Goal: Communication & Community: Participate in discussion

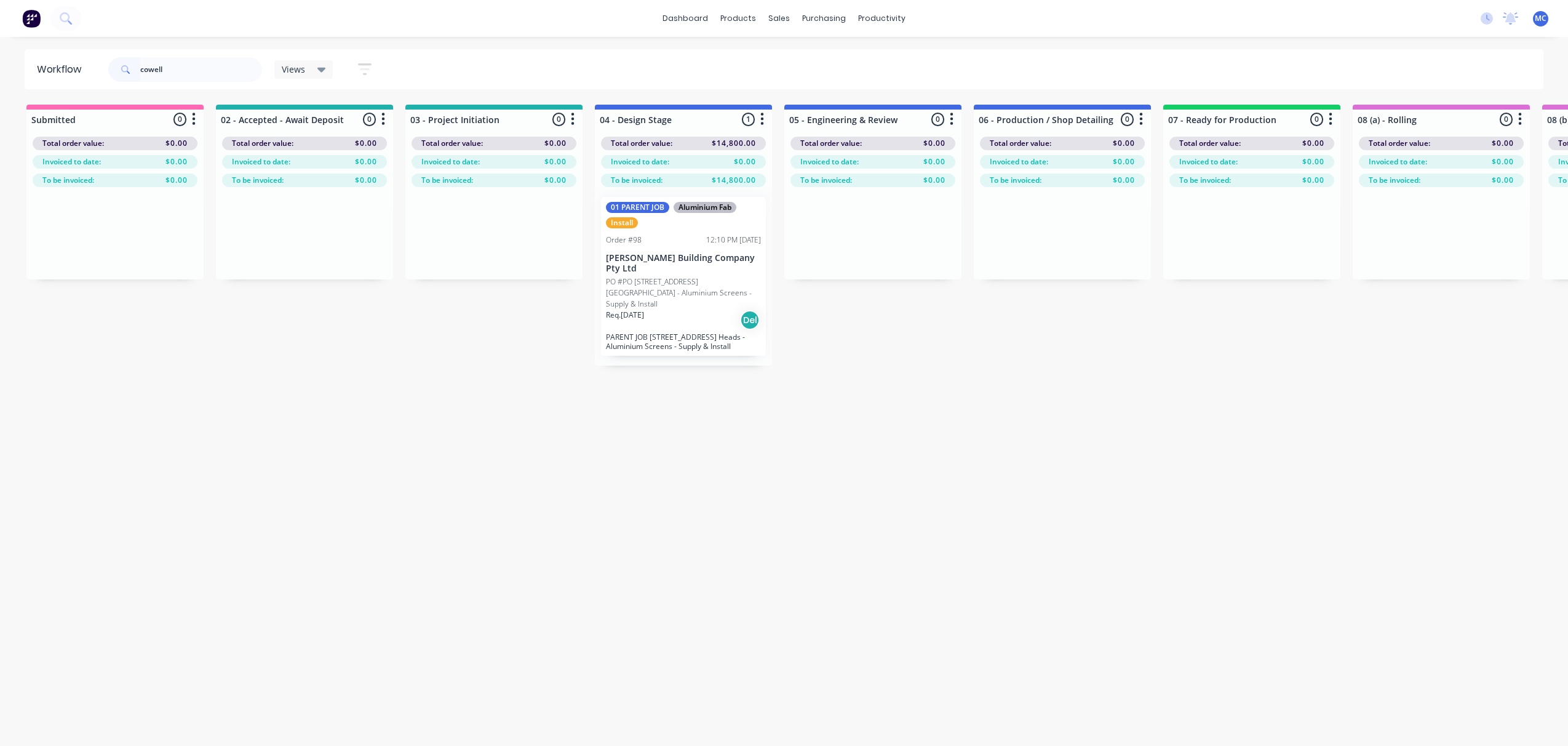
scroll to position [0, 926]
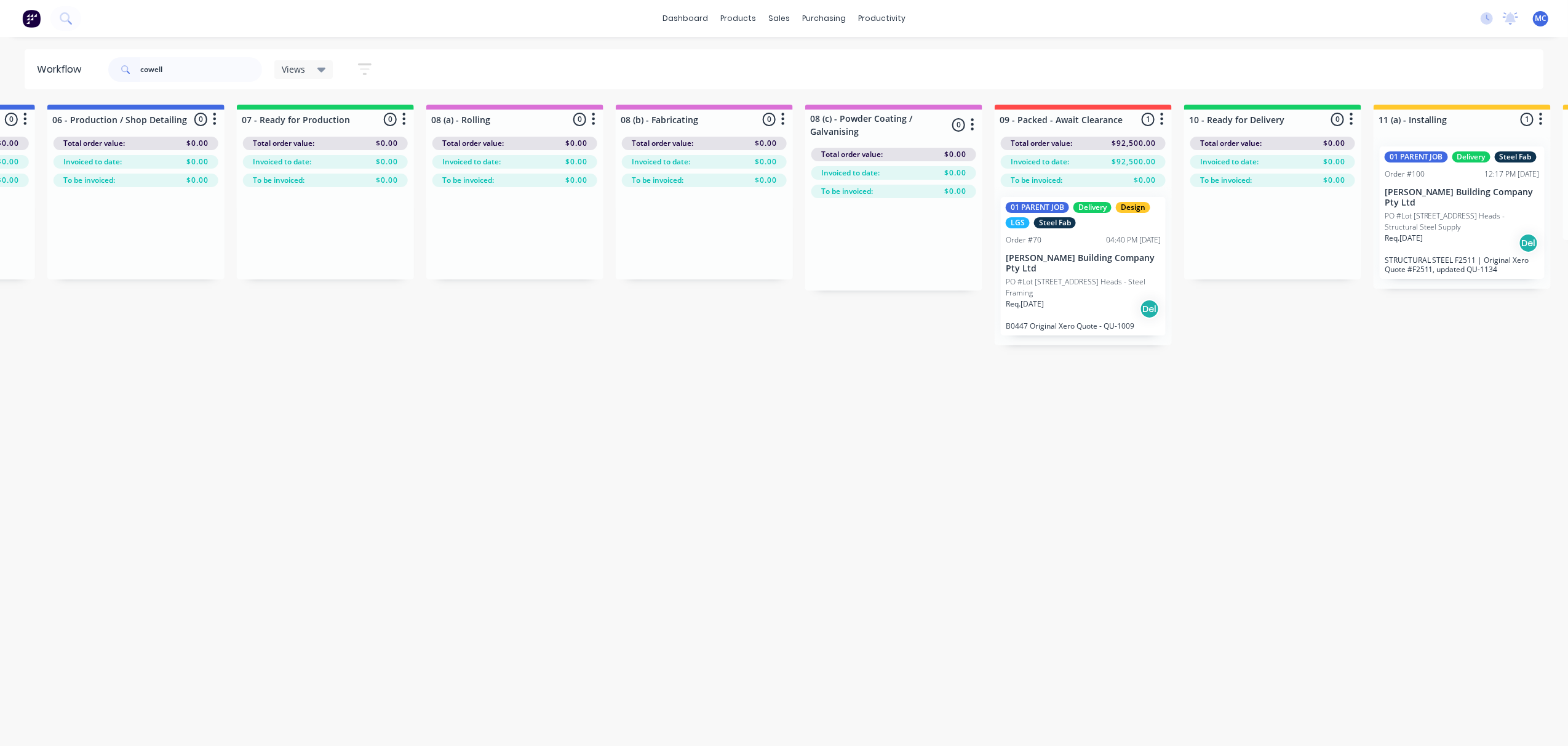
drag, startPoint x: 187, startPoint y: 64, endPoint x: 60, endPoint y: 71, distance: 127.2
click at [60, 71] on header "Workflow cowell Views Save new view None (Default) edit 01 - Master View - All …" at bounding box center [784, 69] width 1519 height 40
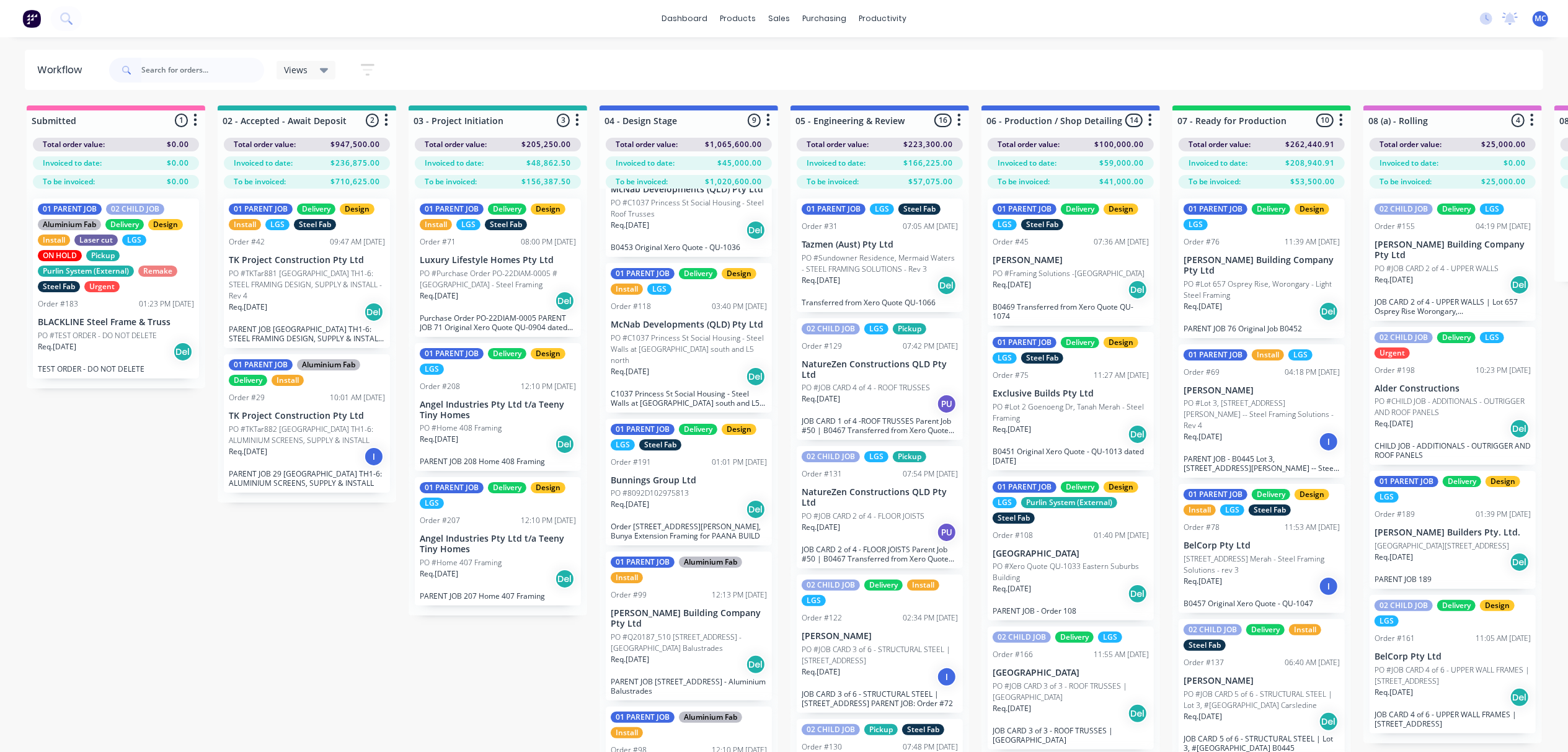
scroll to position [0, 0]
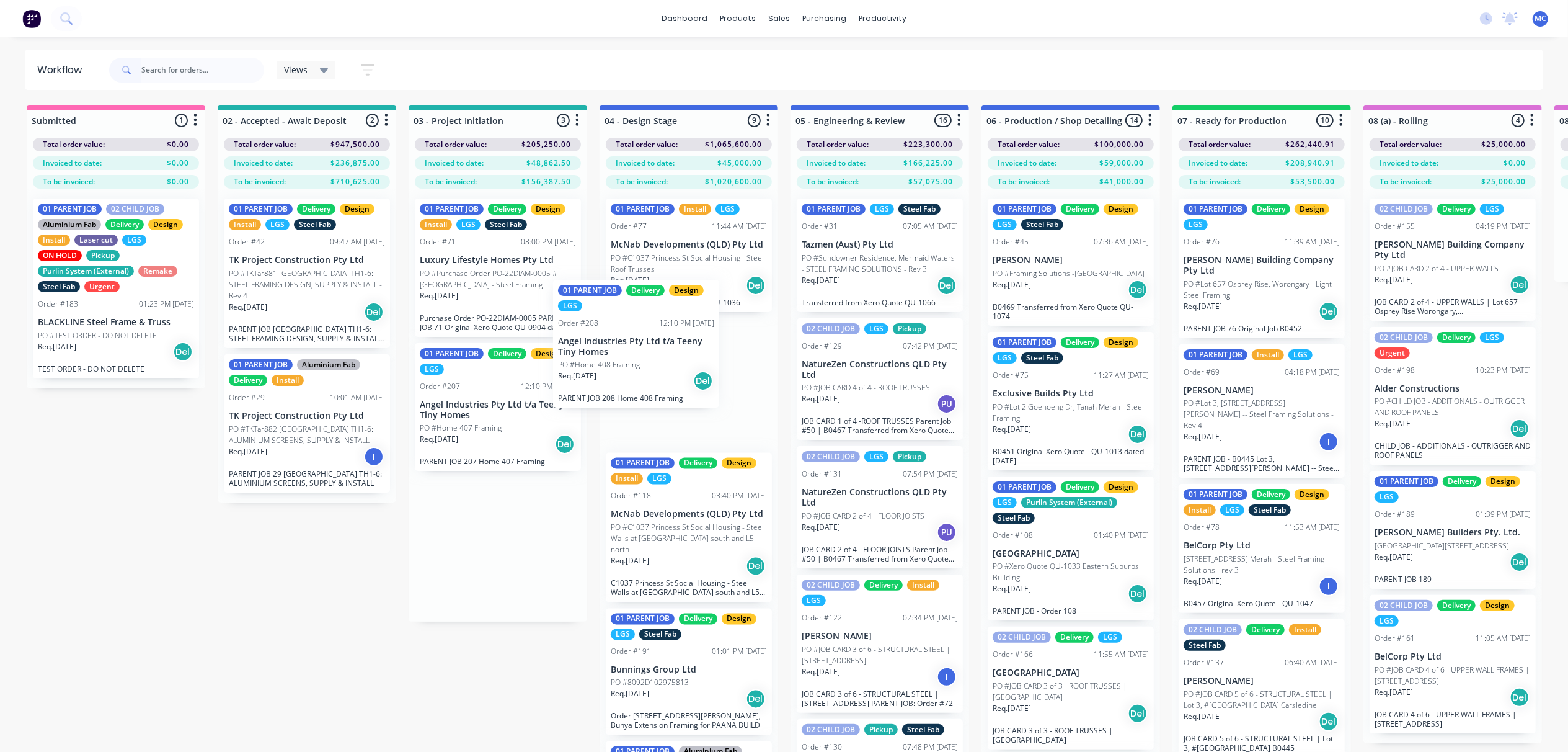
drag, startPoint x: 485, startPoint y: 439, endPoint x: 632, endPoint y: 373, distance: 161.1
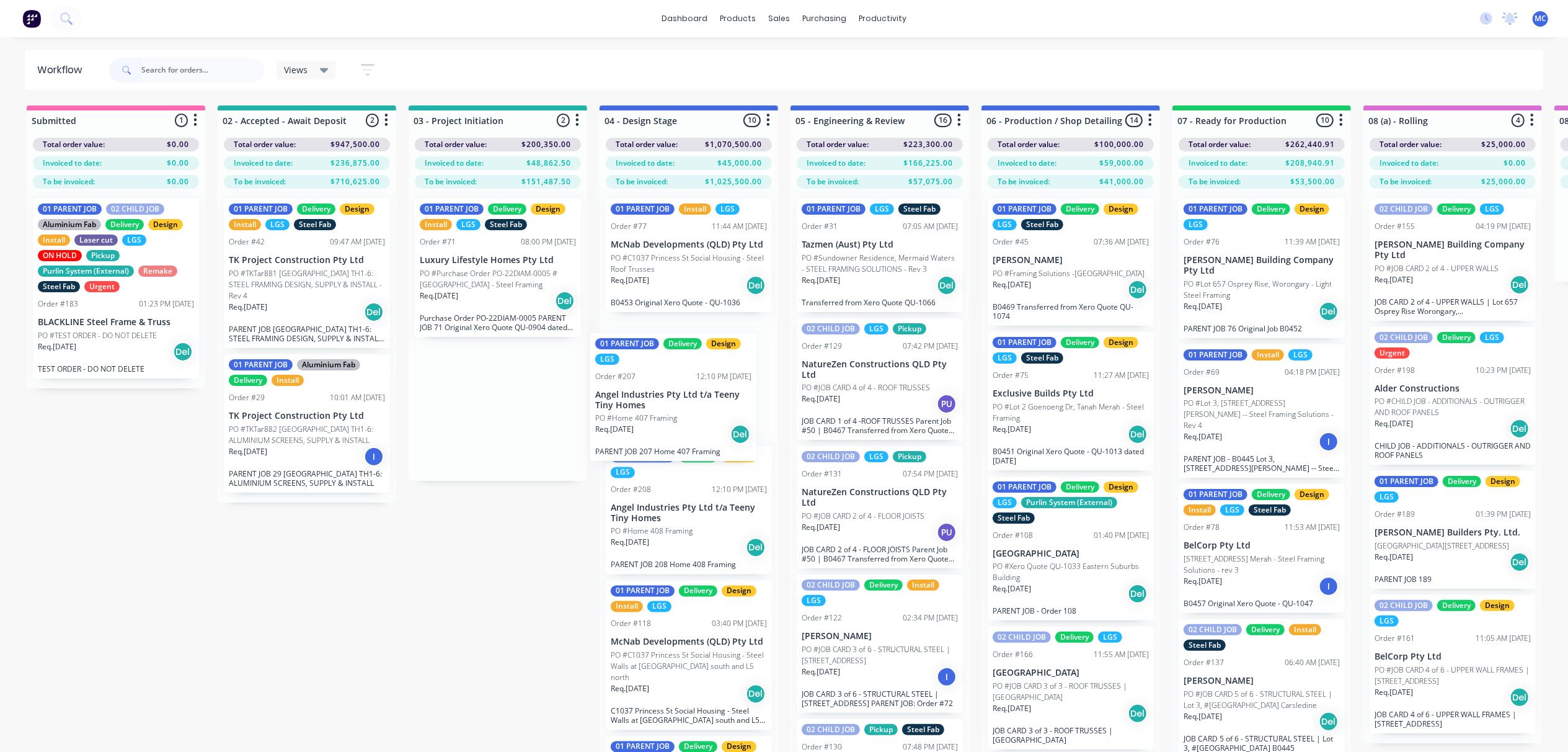
drag, startPoint x: 472, startPoint y: 422, endPoint x: 655, endPoint y: 409, distance: 183.5
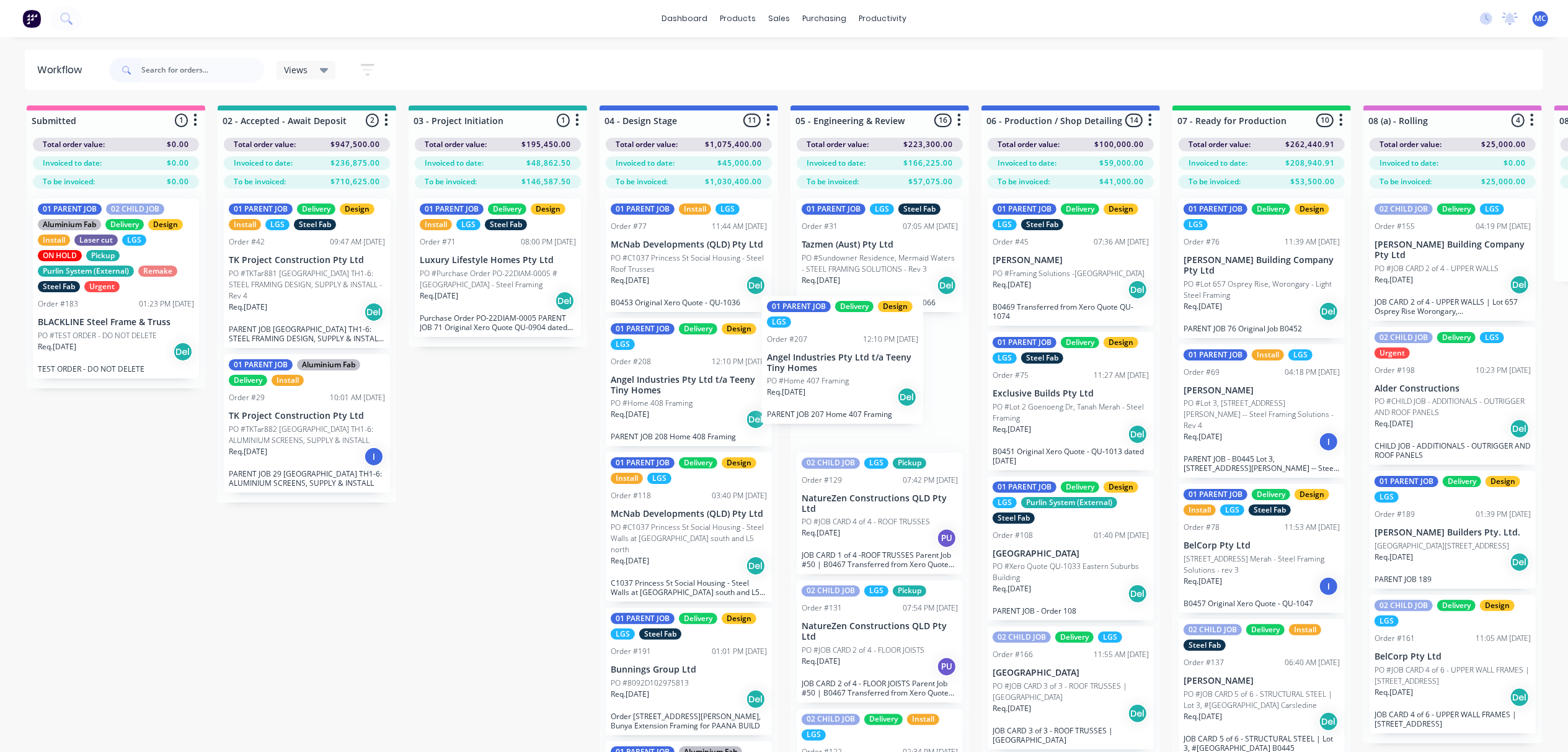
drag, startPoint x: 666, startPoint y: 400, endPoint x: 829, endPoint y: 377, distance: 164.6
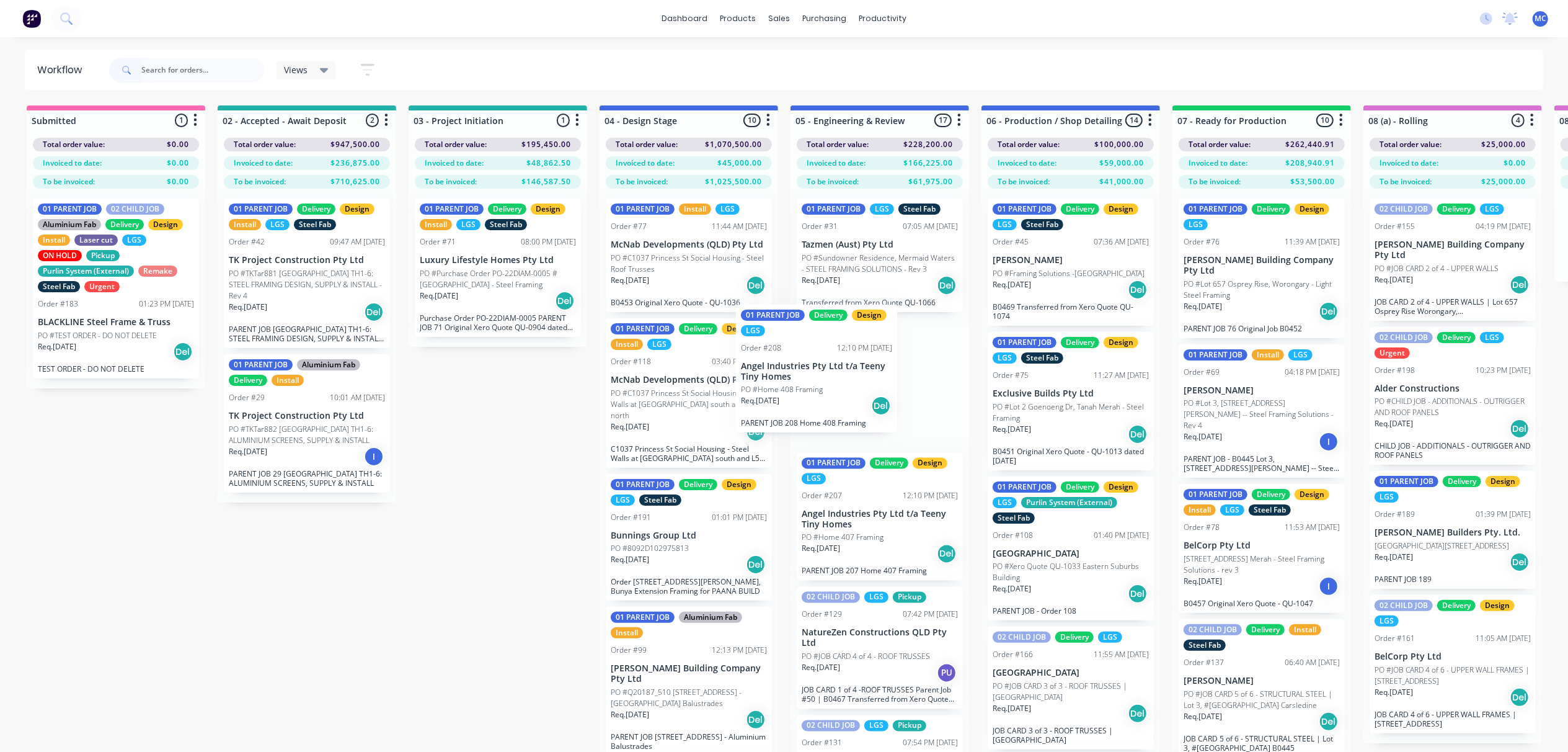
drag, startPoint x: 685, startPoint y: 392, endPoint x: 826, endPoint y: 377, distance: 141.8
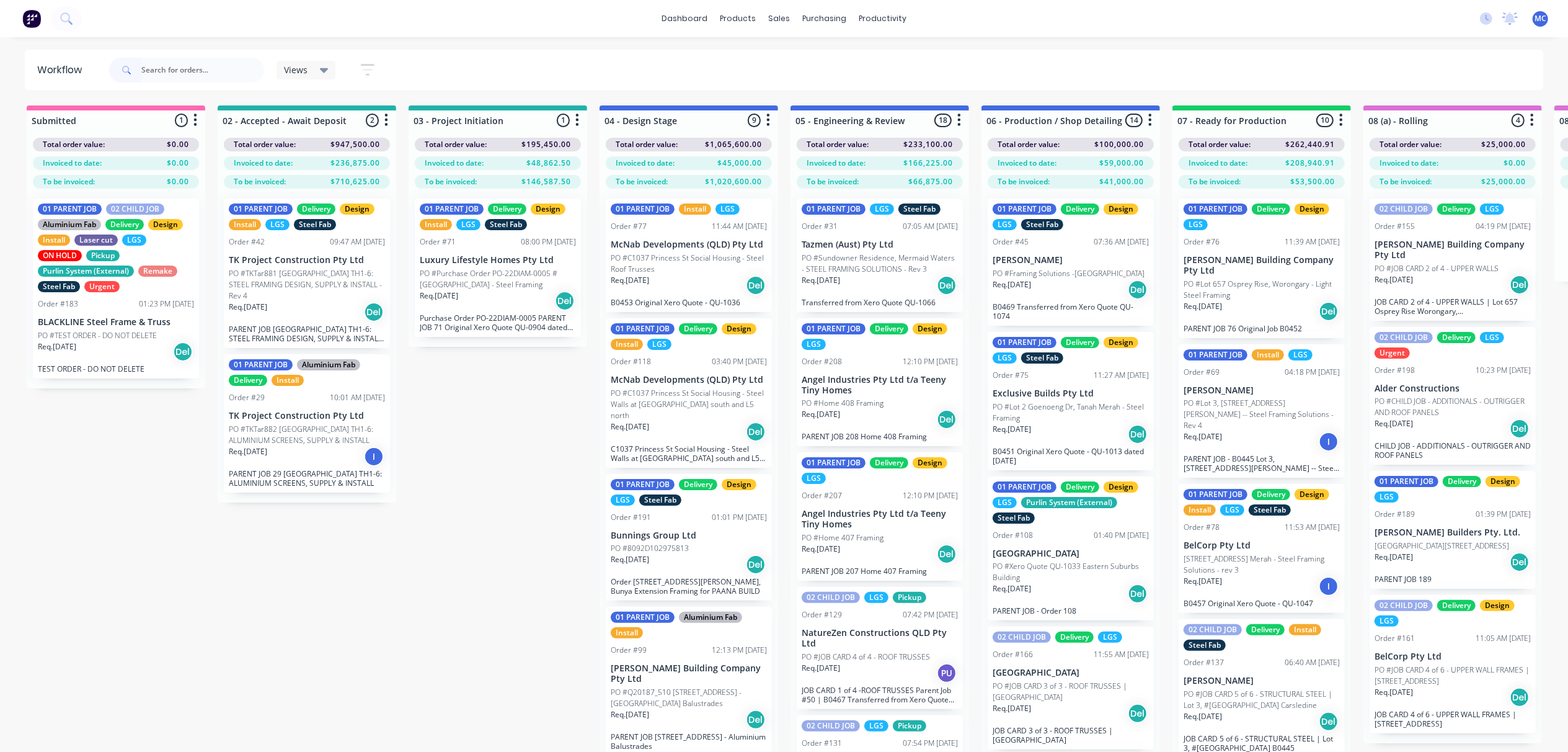
click at [856, 546] on div "Req. [DATE] Del" at bounding box center [880, 554] width 157 height 21
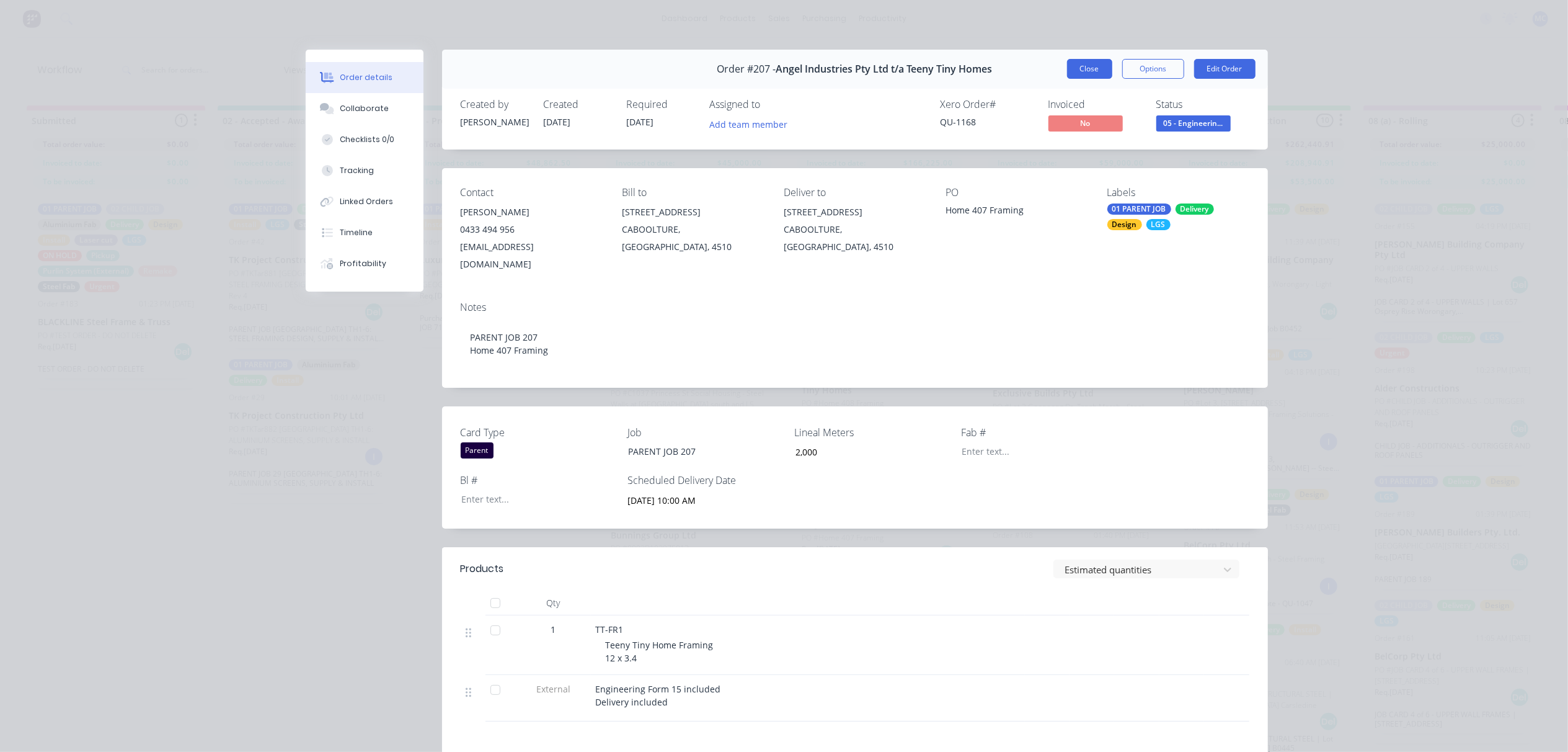
click at [1091, 67] on button "Close" at bounding box center [1089, 68] width 45 height 20
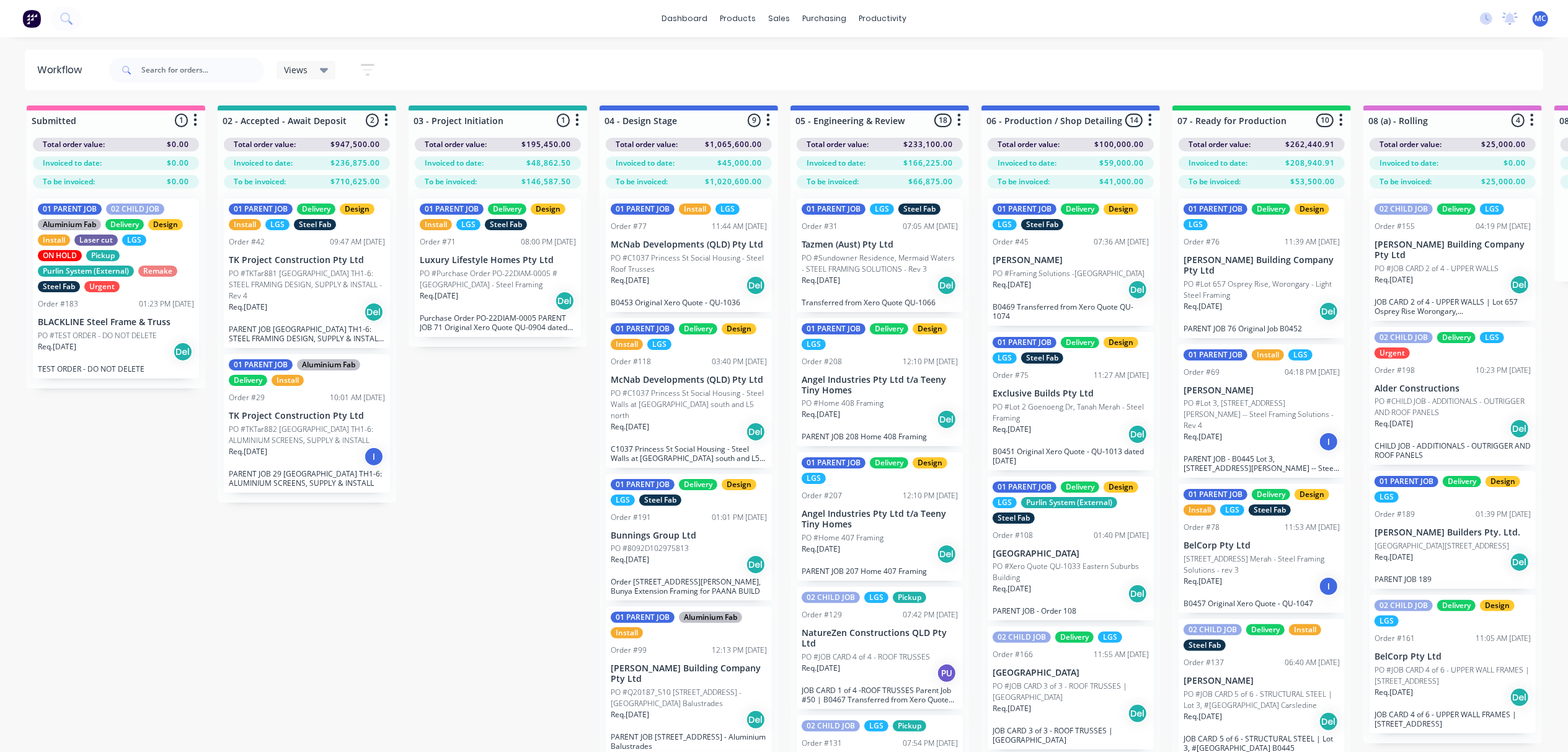
click at [857, 388] on p "Angel Industries Pty Ltd t/a Teeny Tiny Homes" at bounding box center [880, 385] width 157 height 21
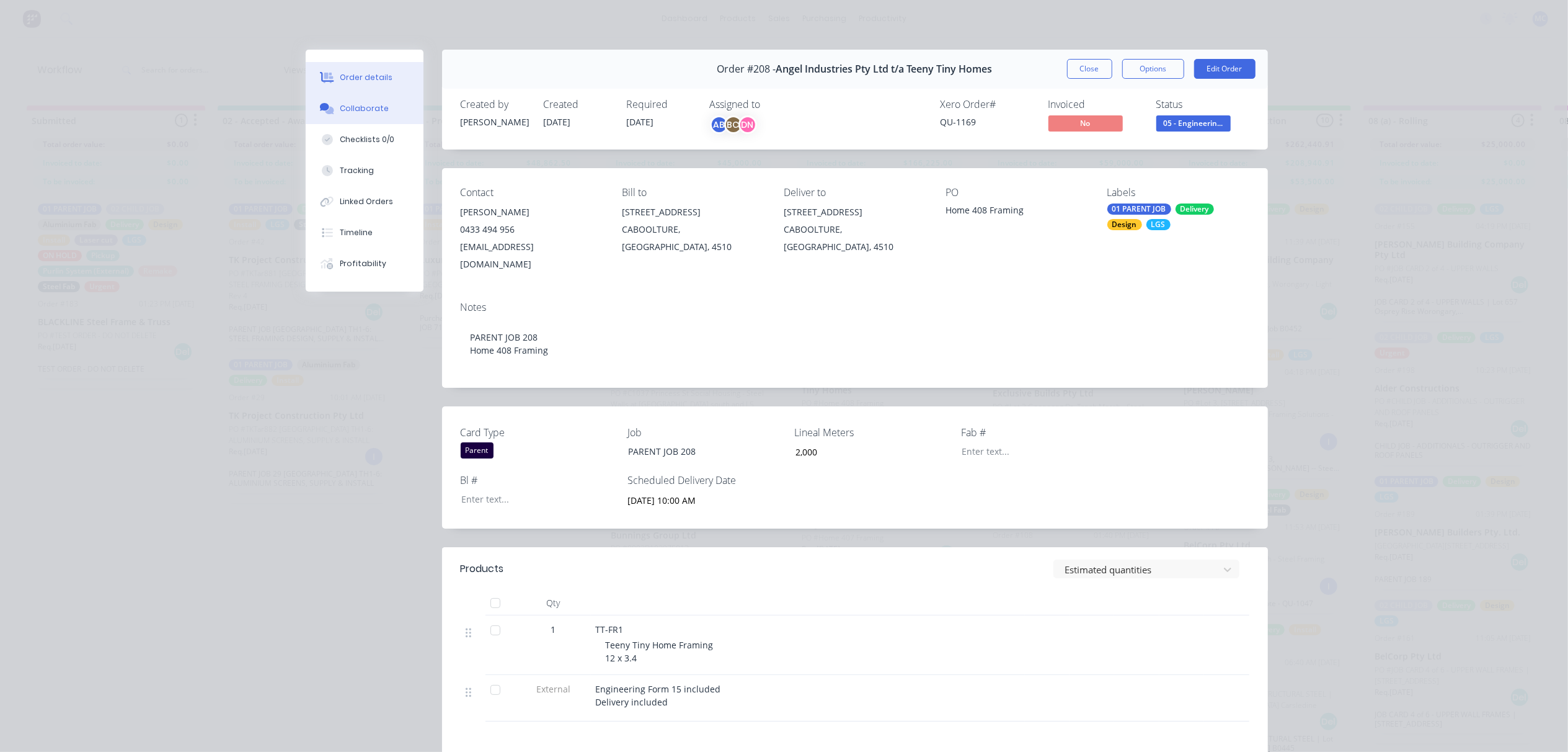
click at [341, 100] on button "Collaborate" at bounding box center [364, 108] width 118 height 31
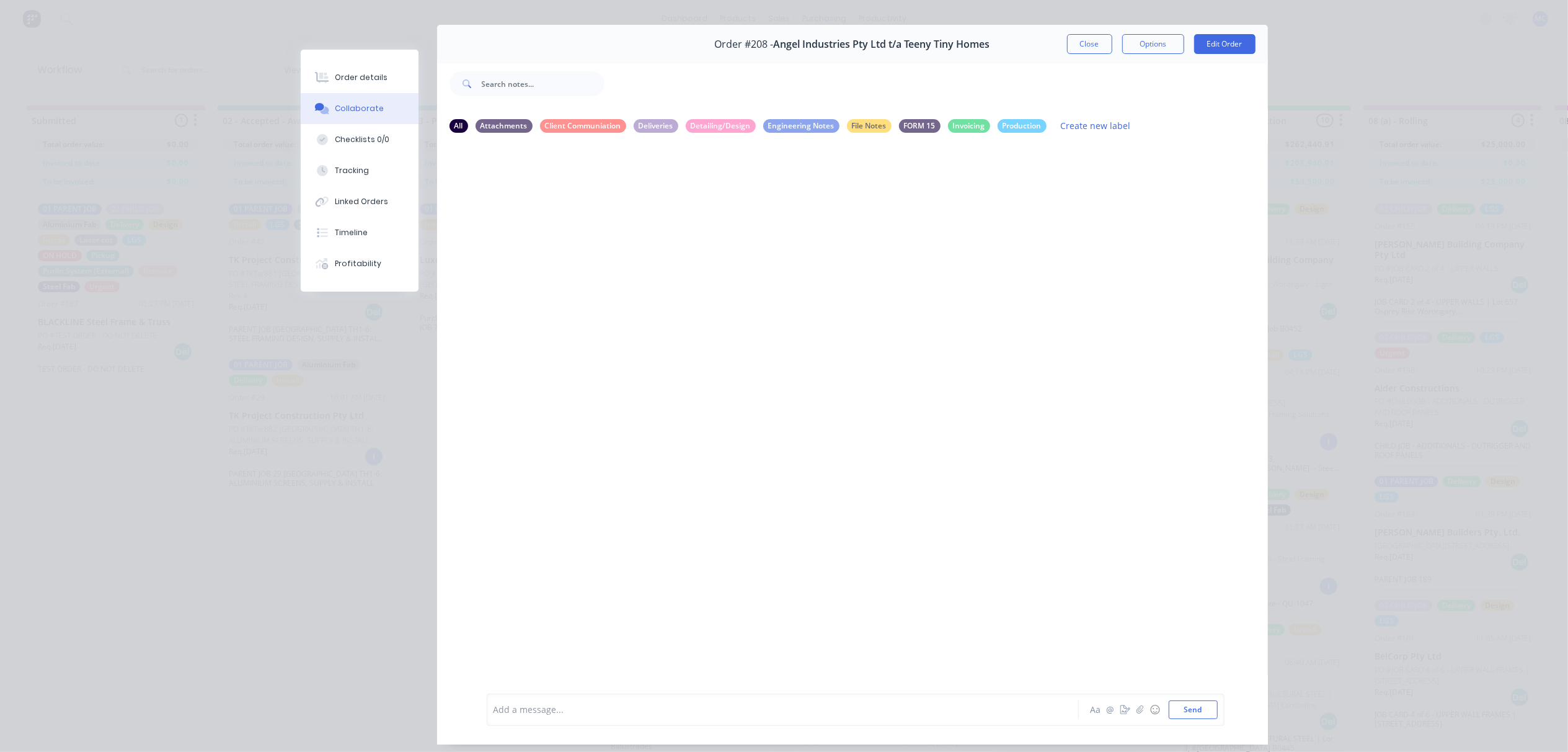
scroll to position [69, 0]
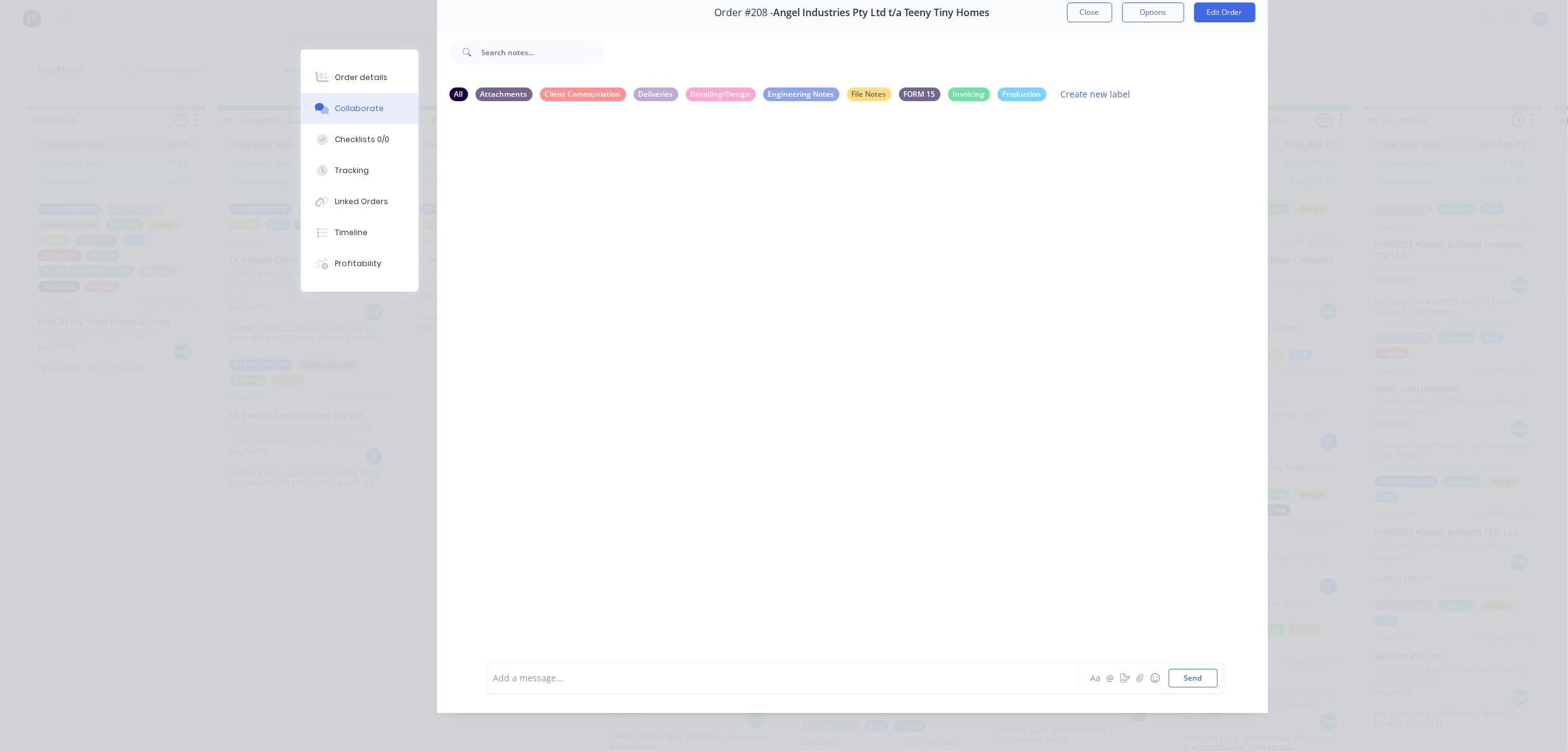
click at [583, 675] on div at bounding box center [765, 677] width 543 height 13
drag, startPoint x: 539, startPoint y: 655, endPoint x: 620, endPoint y: 655, distance: 81.0
drag, startPoint x: 931, startPoint y: 671, endPoint x: 372, endPoint y: 632, distance: 560.4
click at [372, 632] on div "Order #208 - Angel Industries Pty Ltd t/a Teeny Tiny Homes Close Options Edit O…" at bounding box center [785, 352] width 967 height 719
copy div "Modelling done. Sentn to client and engineer for approval. @[PERSON_NAME] @[PER…"
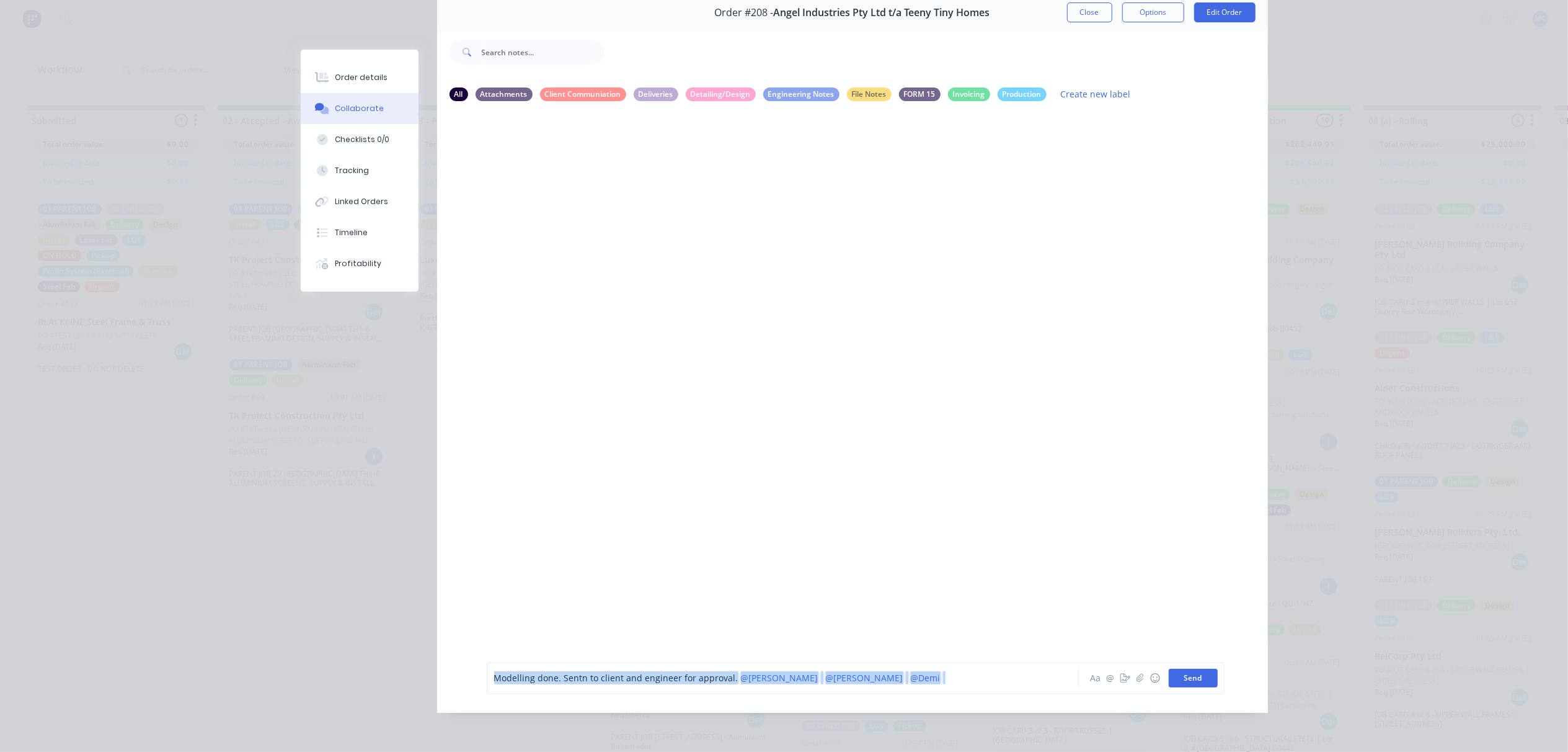
click at [1185, 678] on button "Send" at bounding box center [1193, 678] width 49 height 18
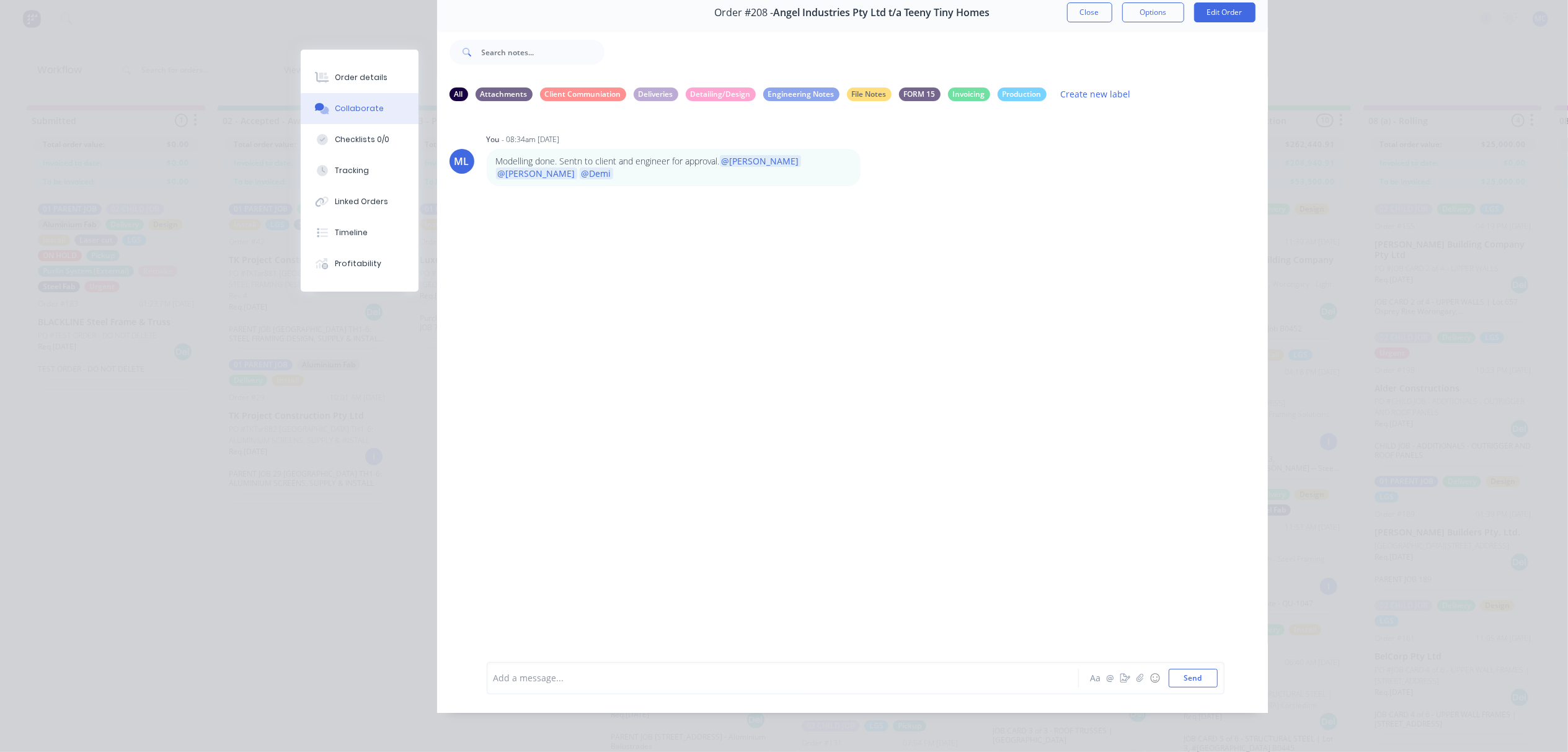
scroll to position [0, 0]
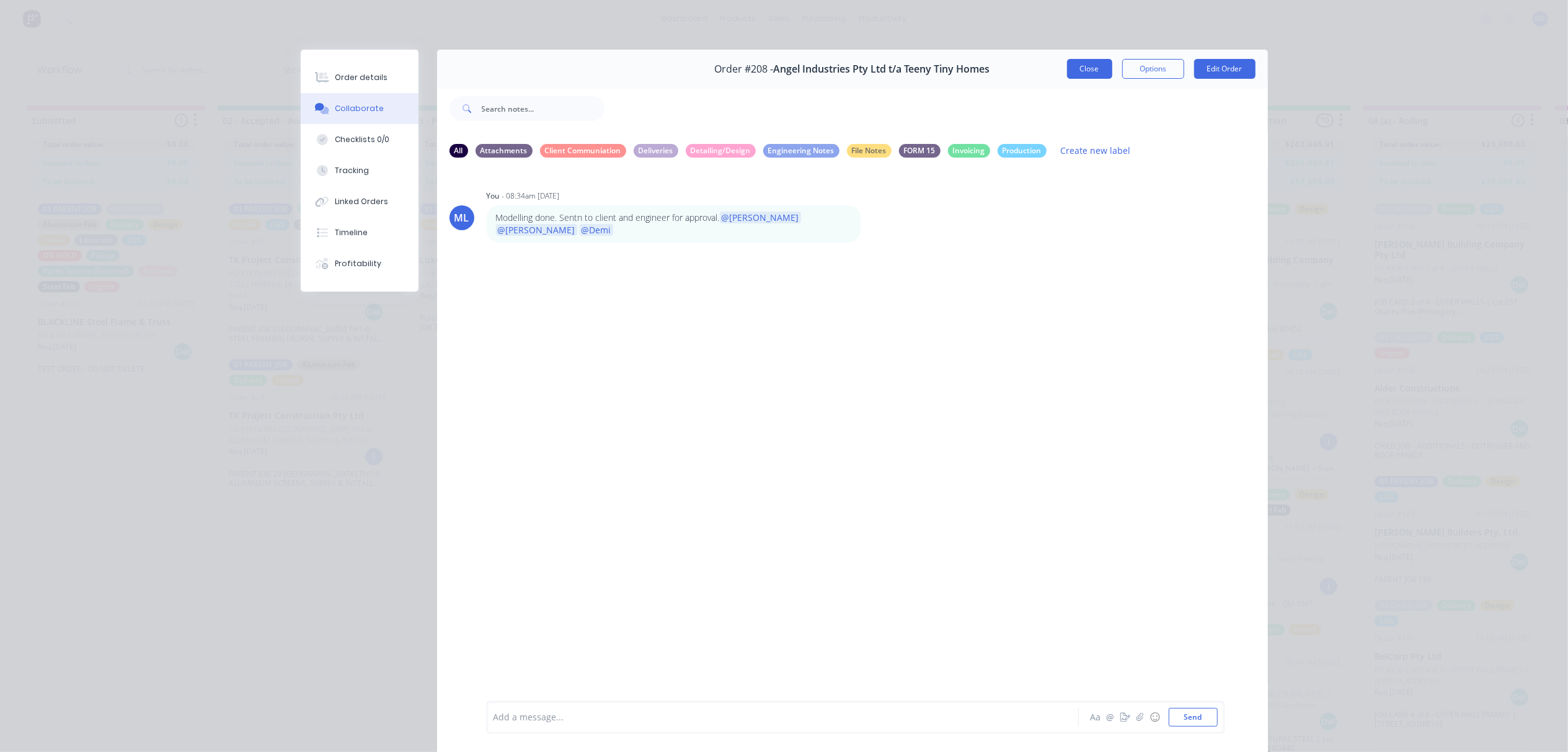
click at [1093, 70] on button "Close" at bounding box center [1089, 68] width 45 height 20
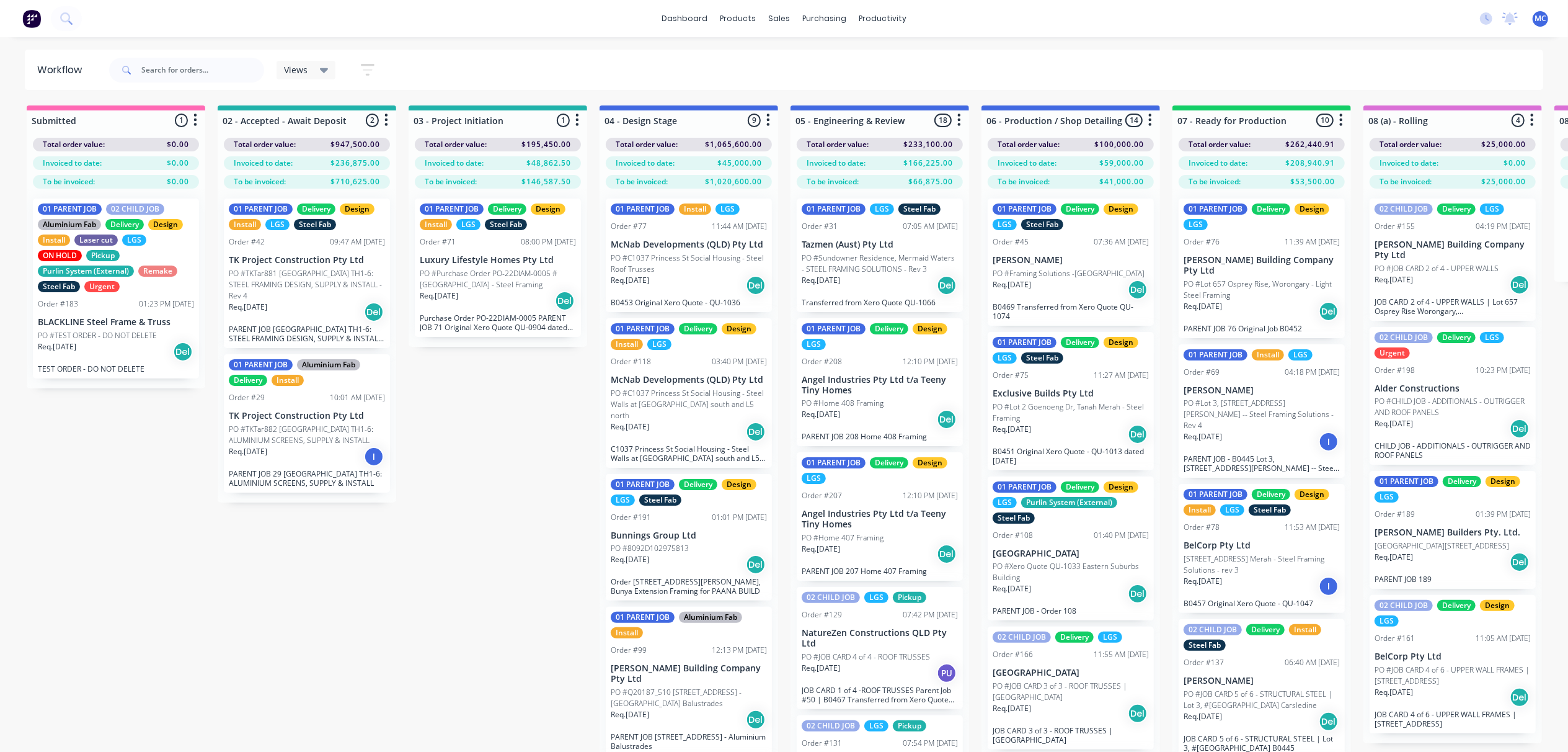
click at [857, 530] on div "01 PARENT JOB Delivery Design LGS Order #207 12:10 PM [DATE] Angel Industries P…" at bounding box center [880, 516] width 166 height 128
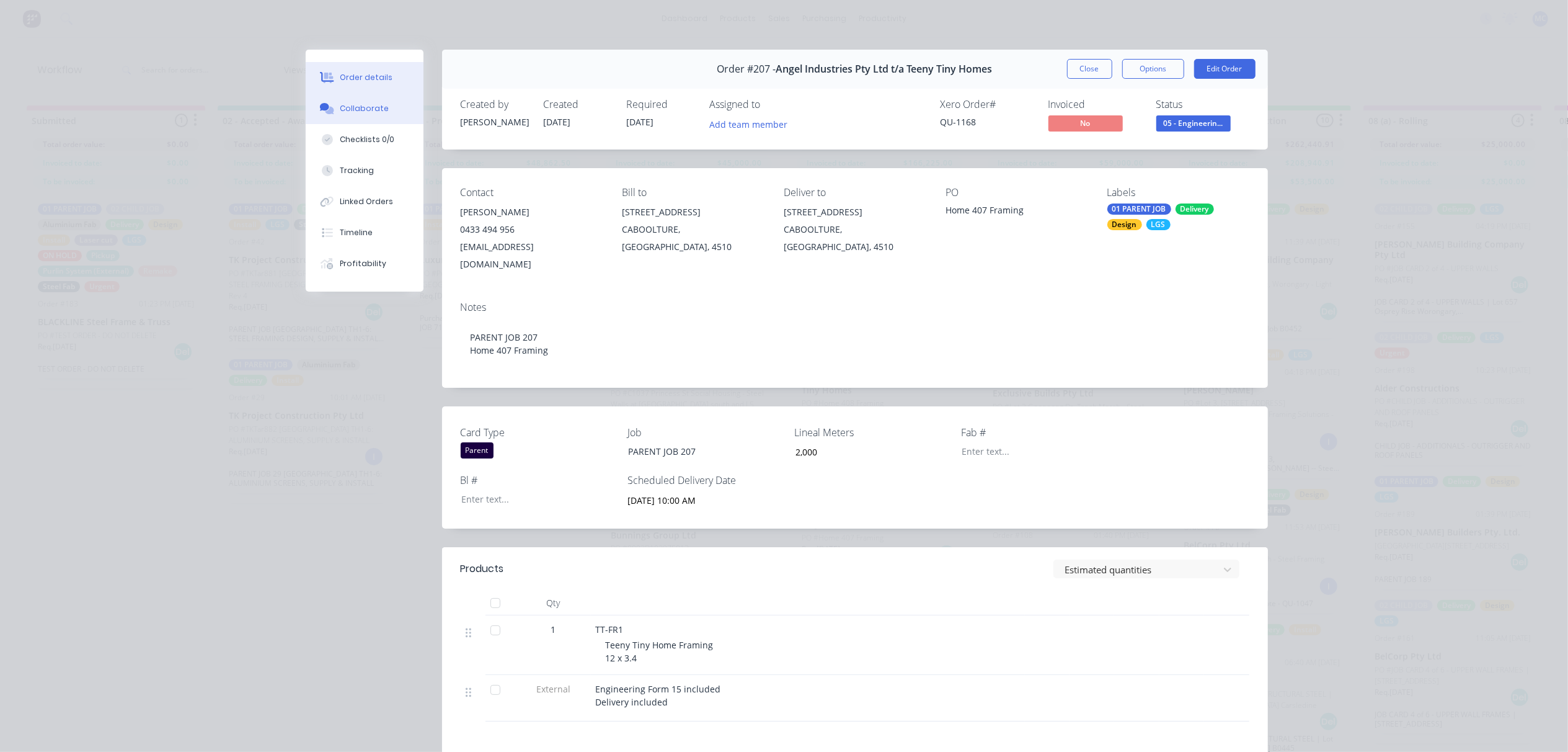
click at [321, 109] on icon at bounding box center [325, 106] width 10 height 8
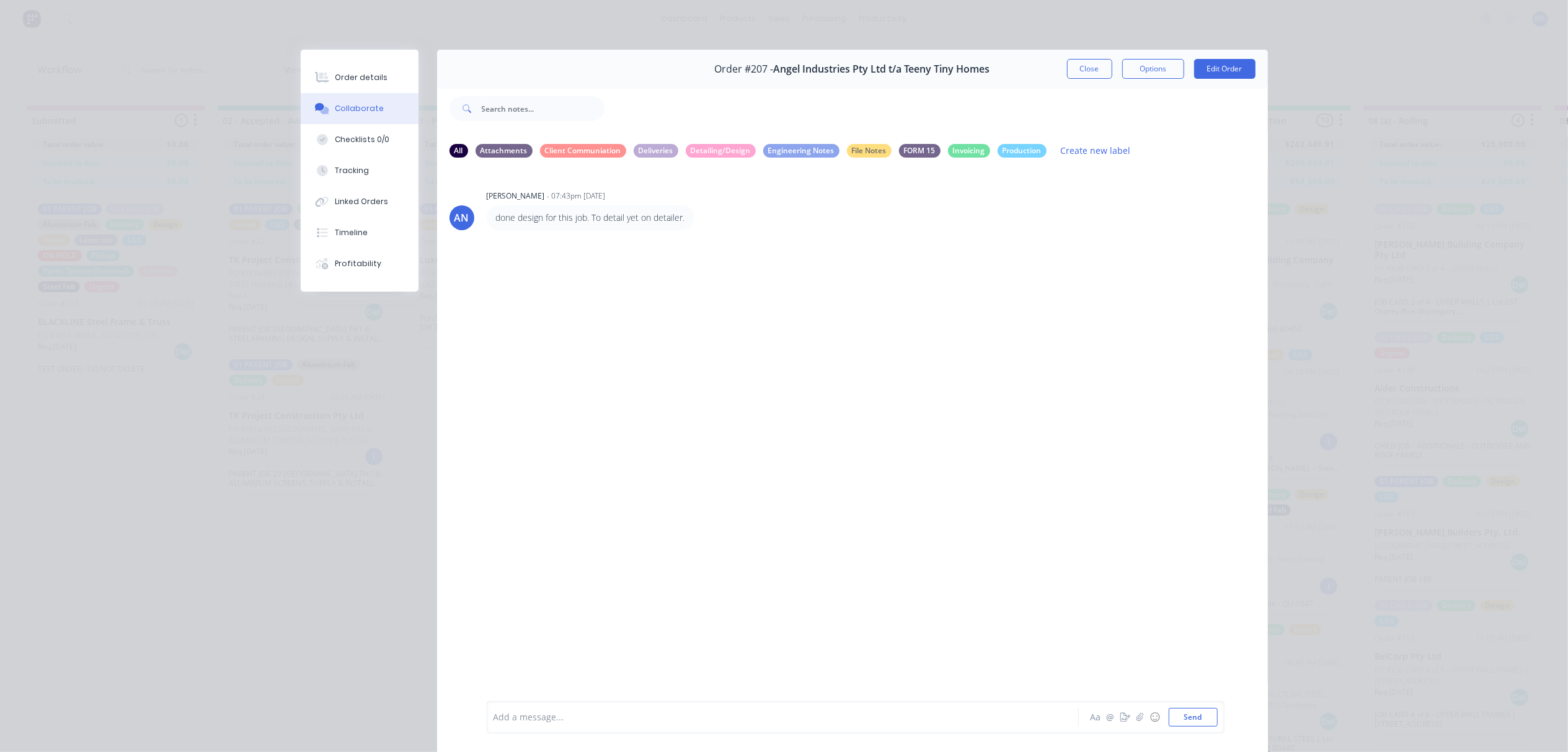
click at [585, 719] on div at bounding box center [765, 717] width 543 height 13
drag, startPoint x: 554, startPoint y: 713, endPoint x: 424, endPoint y: 718, distance: 130.1
click at [424, 718] on div "Order #207 - Angel Industries Pty Ltd t/a Teeny Tiny Homes Close Options Edit O…" at bounding box center [785, 408] width 967 height 719
click at [1185, 717] on button "Send" at bounding box center [1193, 717] width 49 height 18
click at [1089, 66] on button "Close" at bounding box center [1089, 68] width 45 height 20
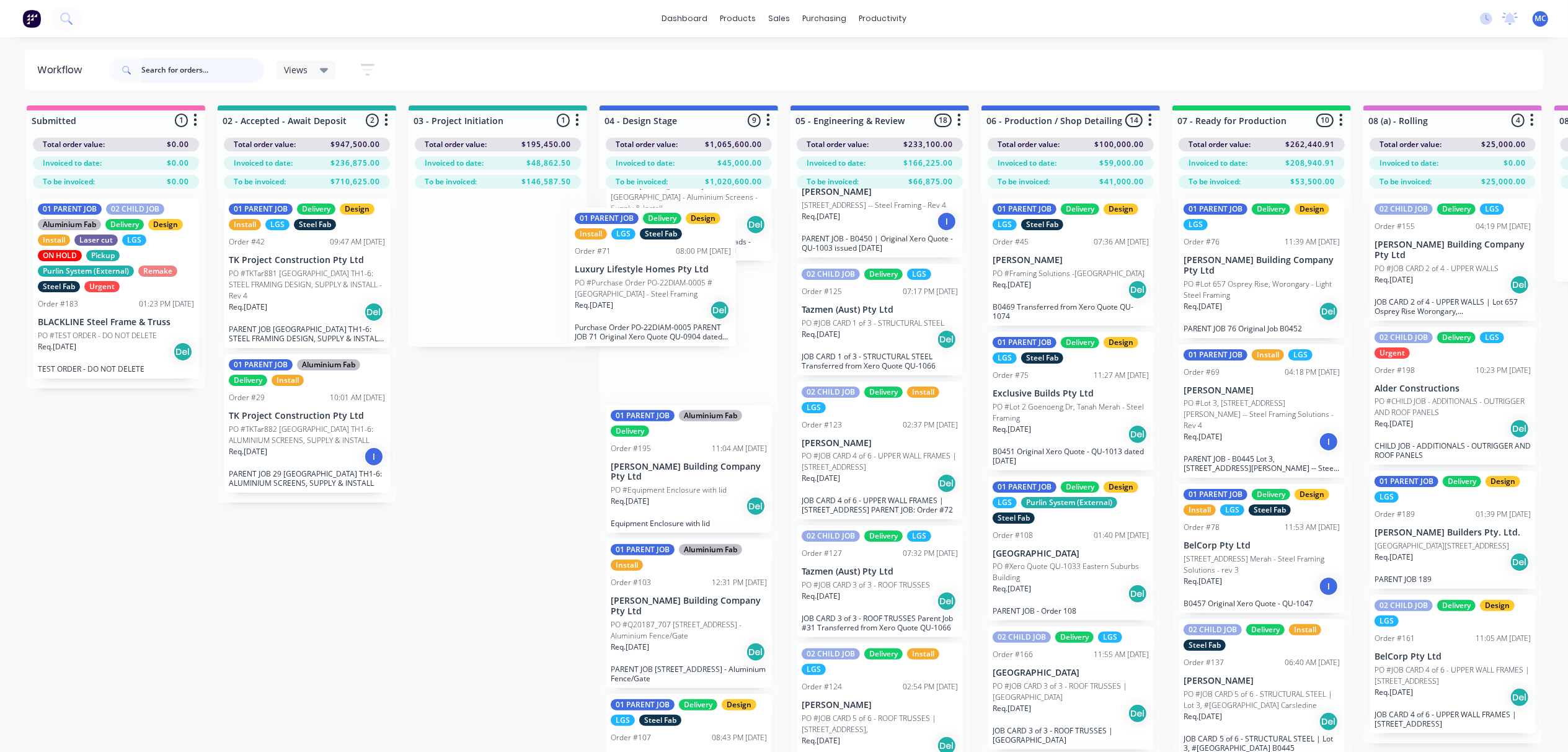
scroll to position [616, 0]
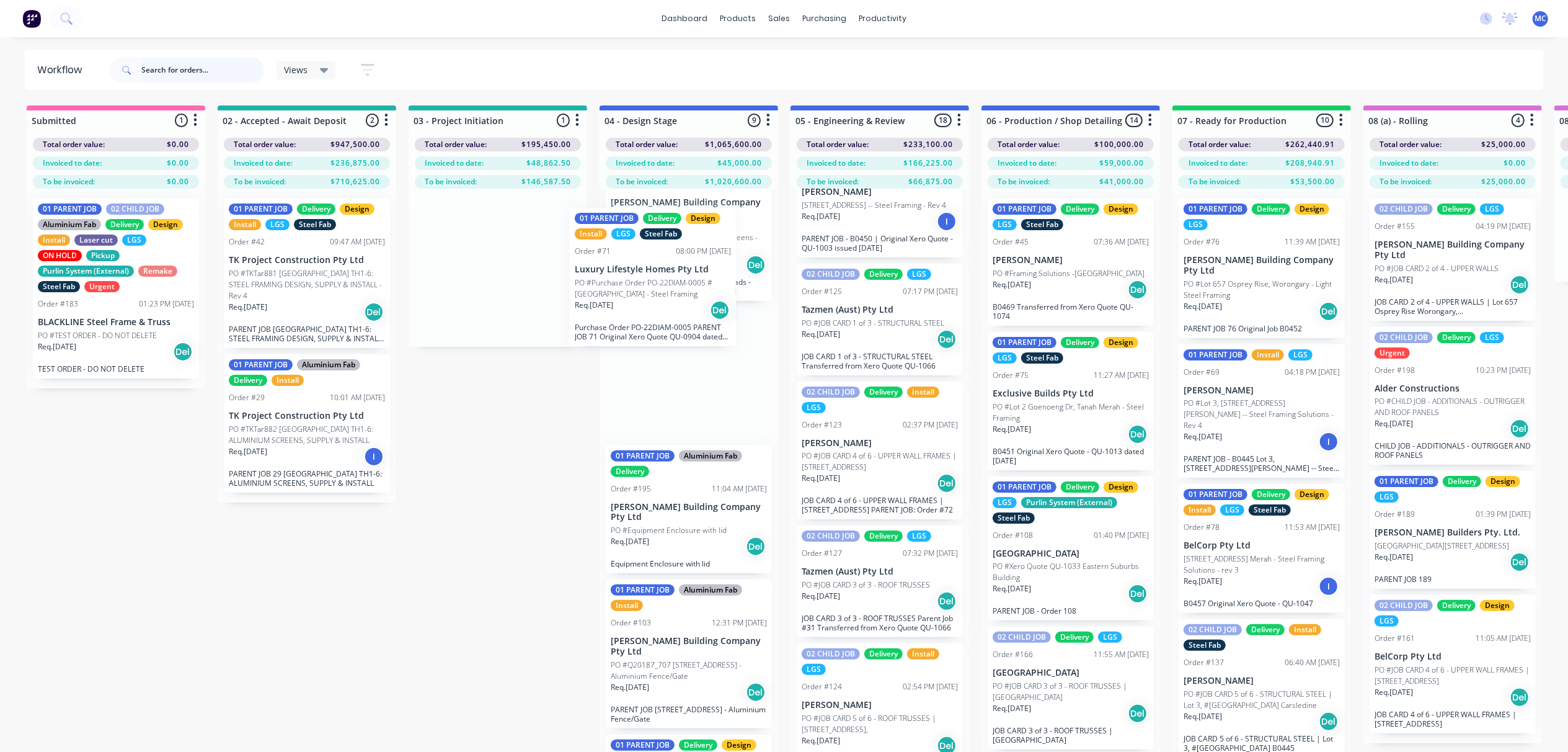
drag, startPoint x: 482, startPoint y: 286, endPoint x: 643, endPoint y: 293, distance: 161.2
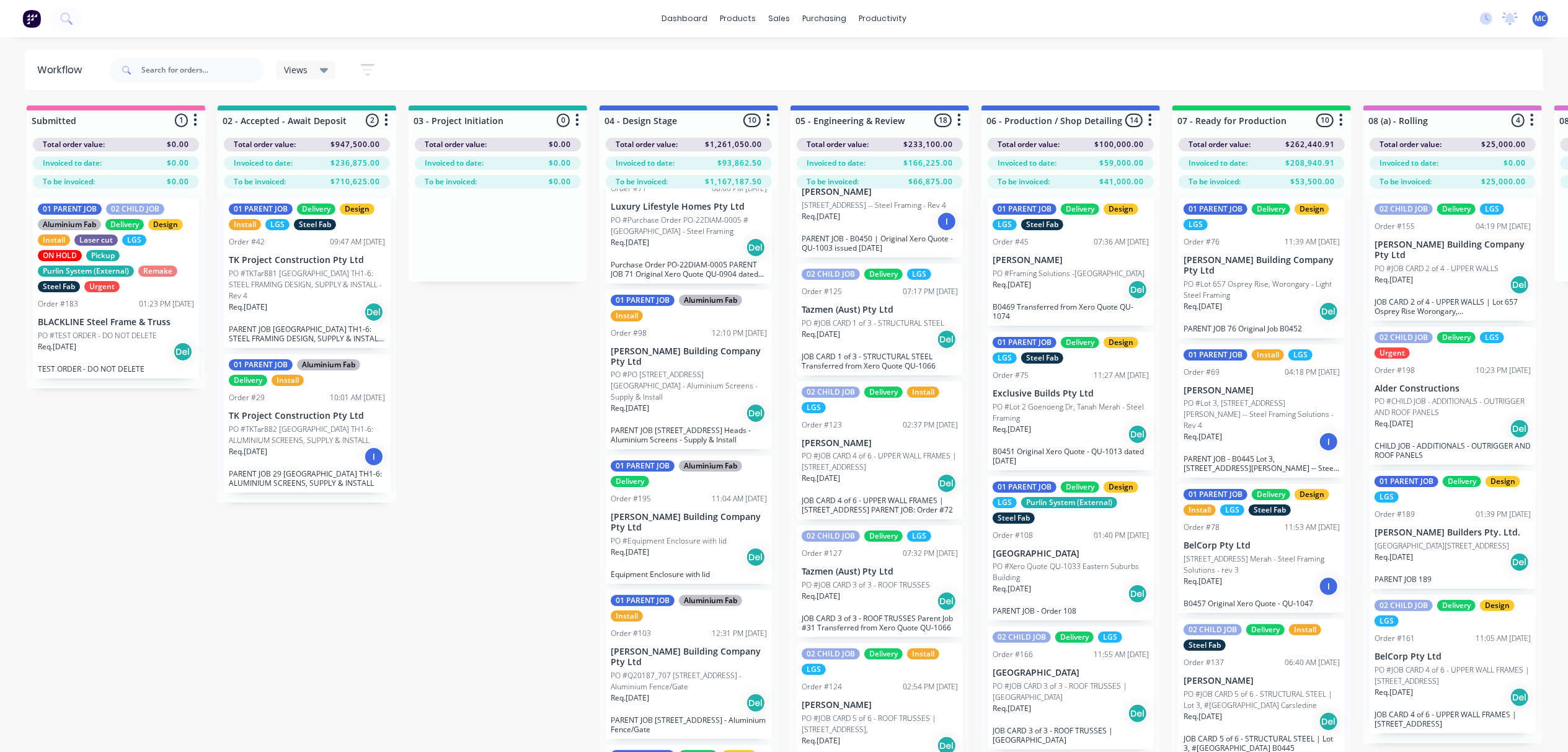
click at [669, 219] on p "PO #Purchase Order PO-22DIAM-0005 #[GEOGRAPHIC_DATA] - Steel Framing" at bounding box center [689, 226] width 157 height 22
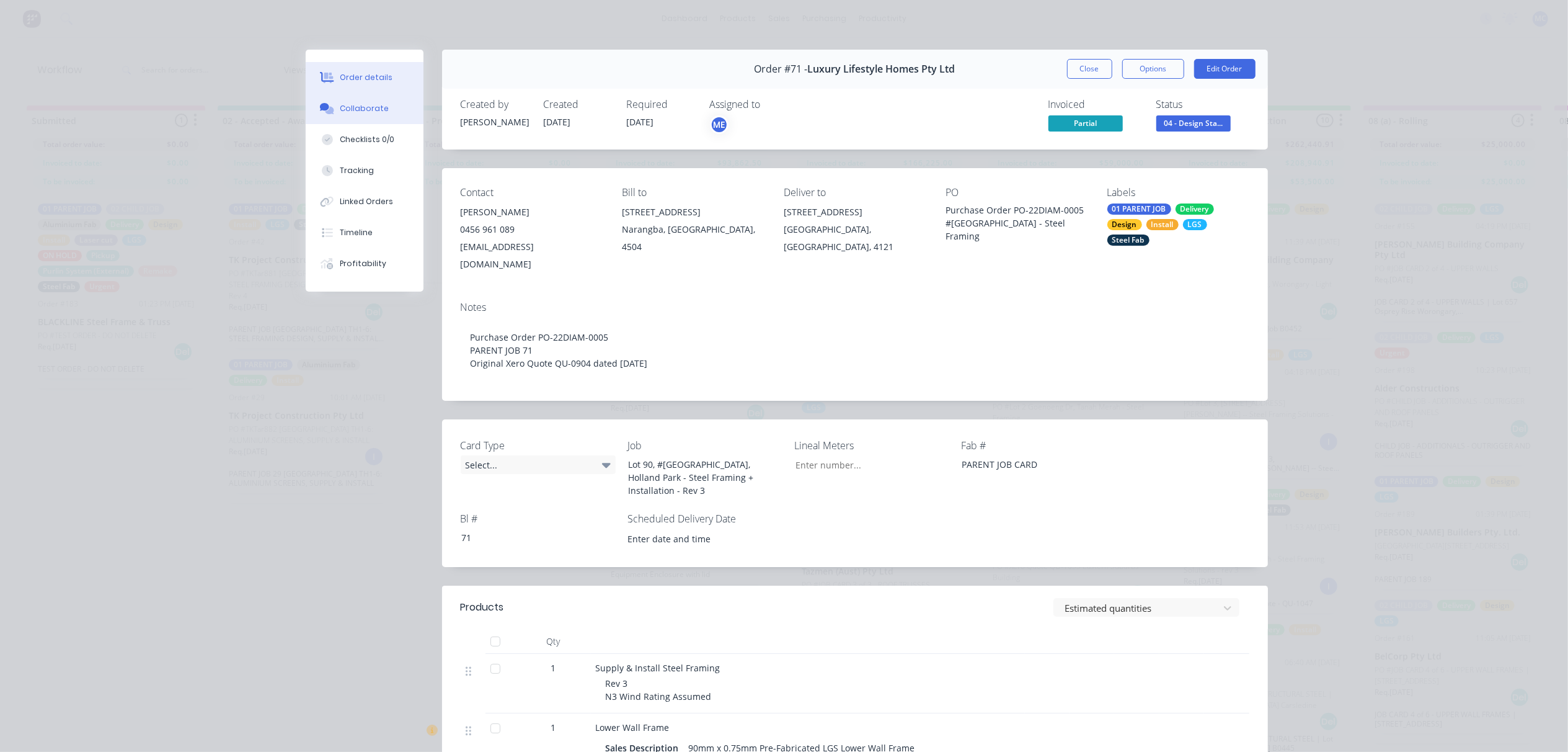
click at [343, 117] on button "Collaborate" at bounding box center [364, 108] width 118 height 31
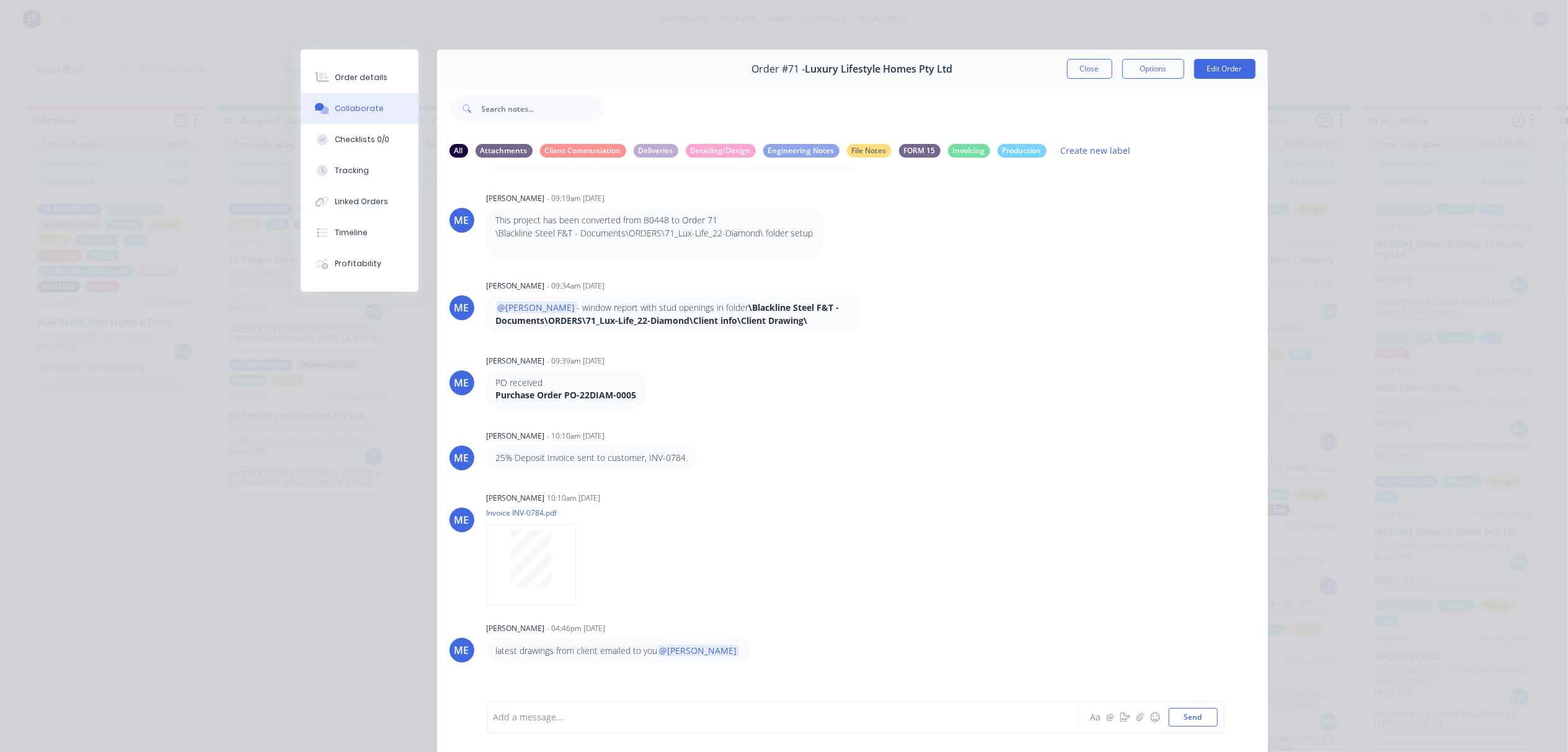
scroll to position [184, 0]
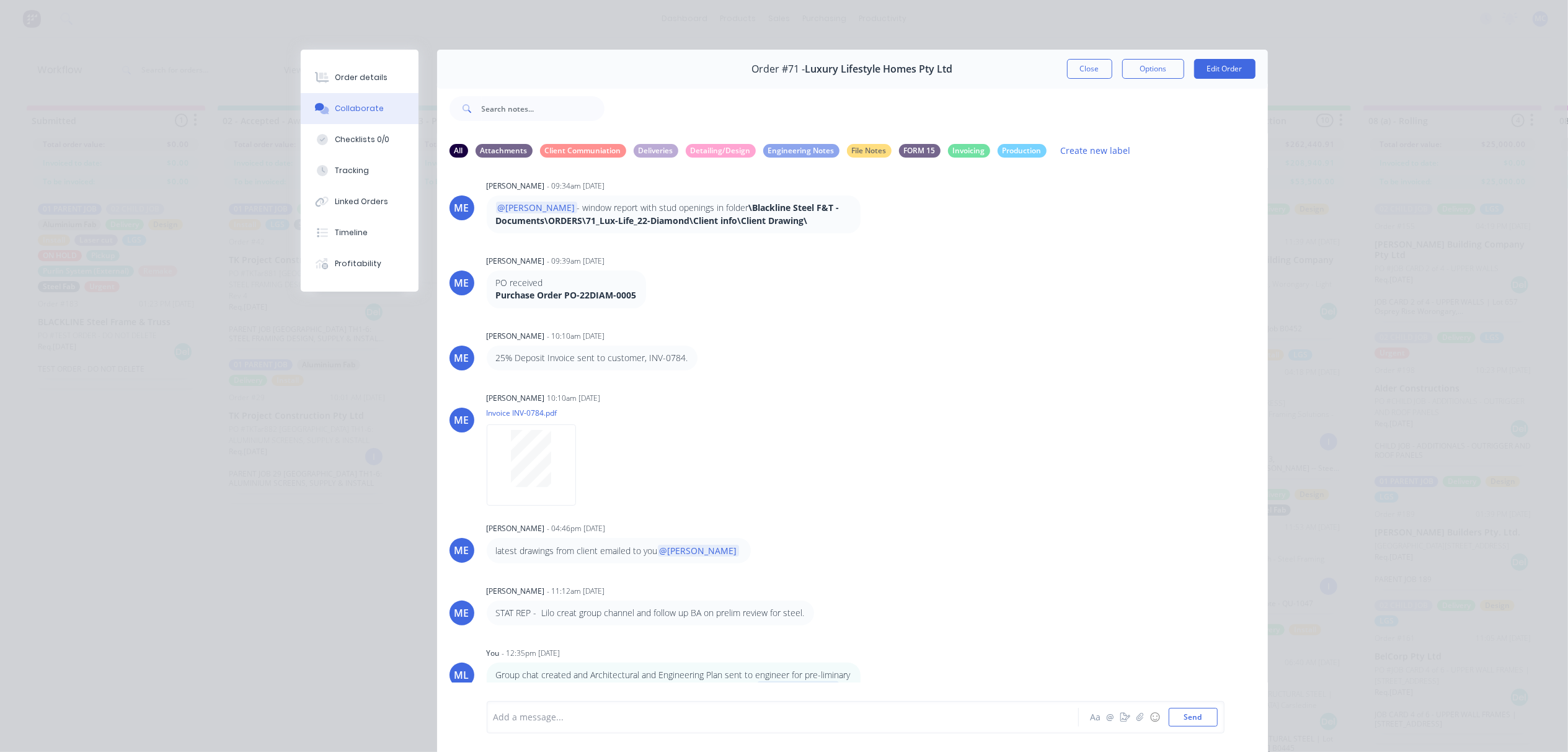
click at [610, 722] on div at bounding box center [765, 717] width 543 height 13
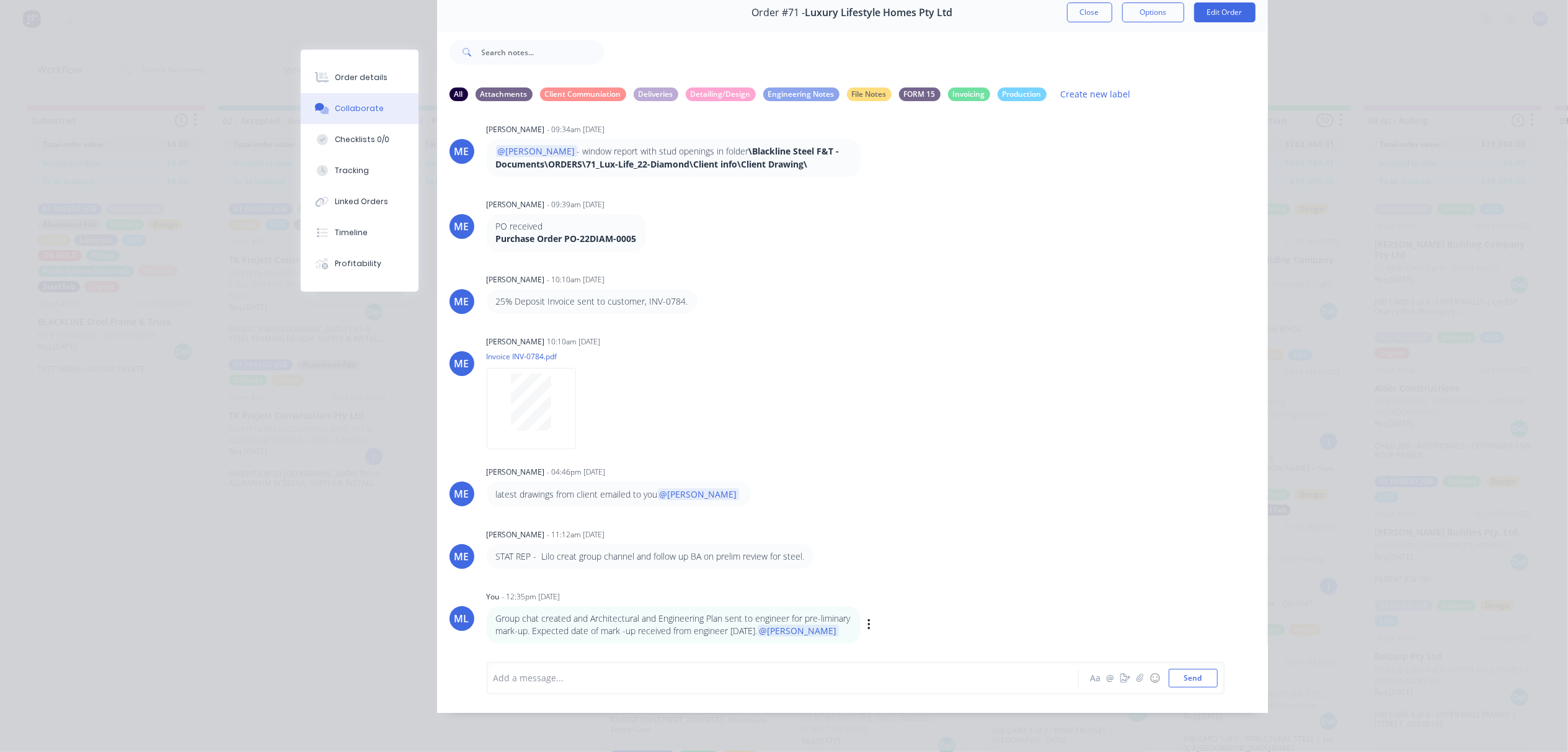
scroll to position [185, 0]
